Goal: Information Seeking & Learning: Learn about a topic

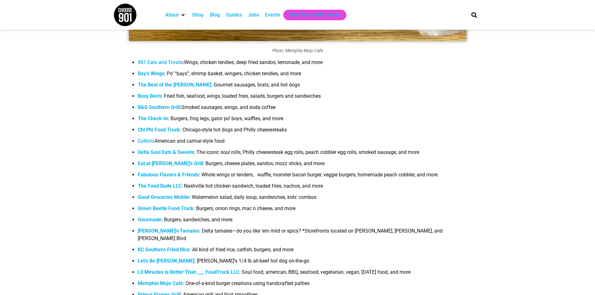
scroll to position [562, 0]
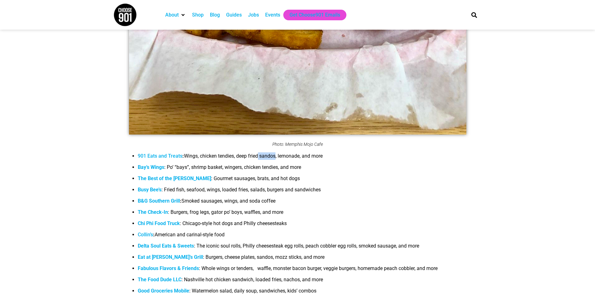
drag, startPoint x: 274, startPoint y: 155, endPoint x: 258, endPoint y: 155, distance: 16.2
click at [258, 155] on li "901 Eats and Treats : Wings, chicken tendies, deep fried sandos, lemonade, and …" at bounding box center [304, 157] width 332 height 11
copy li "sandos"
click at [159, 157] on link "901 Eats and Treats" at bounding box center [160, 156] width 45 height 6
drag, startPoint x: 106, startPoint y: 157, endPoint x: 110, endPoint y: 155, distance: 4.2
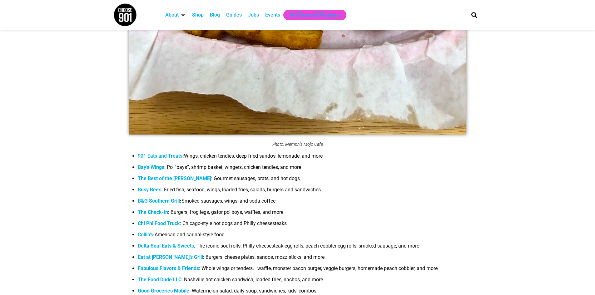
click at [145, 155] on link "901 Eats and Treats" at bounding box center [160, 156] width 45 height 6
